Goal: Task Accomplishment & Management: Use online tool/utility

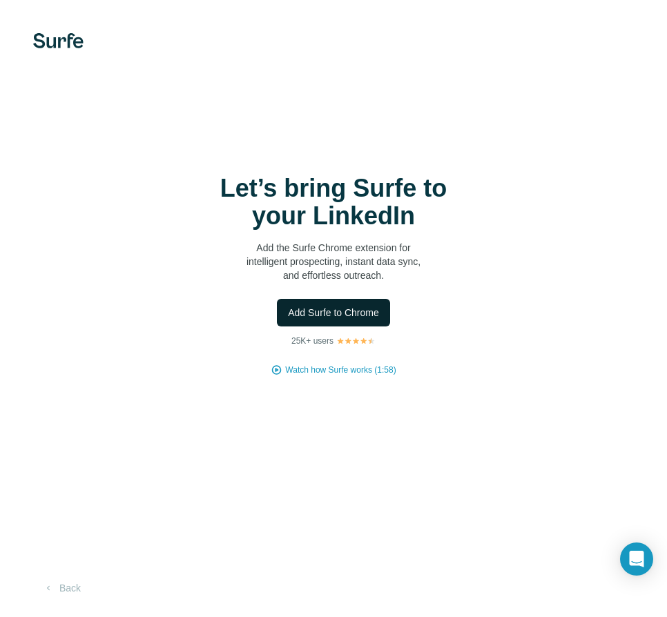
click at [353, 313] on span "Add Surfe to Chrome" at bounding box center [333, 313] width 91 height 14
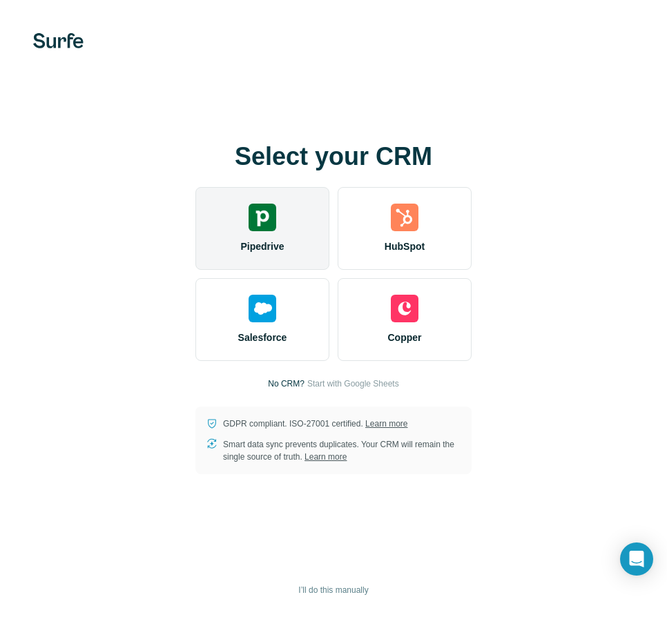
click at [293, 195] on div "Pipedrive" at bounding box center [262, 228] width 134 height 83
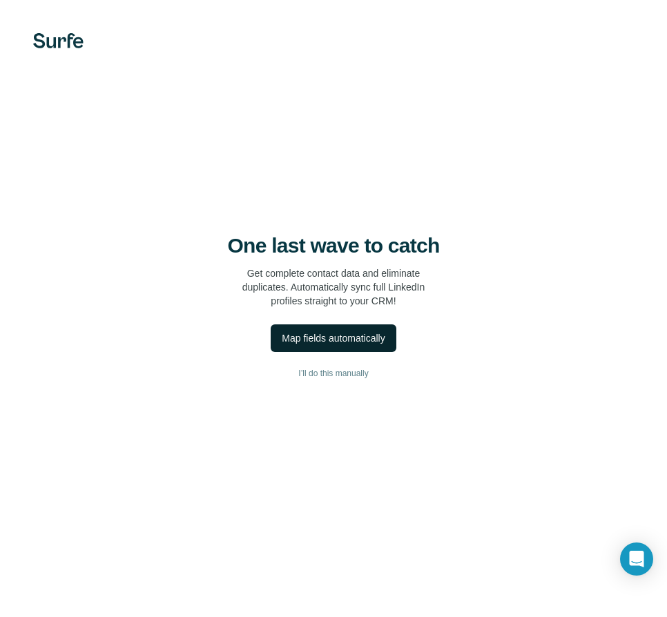
click at [342, 340] on div "Map fields automatically" at bounding box center [333, 338] width 103 height 14
